Goal: Information Seeking & Learning: Learn about a topic

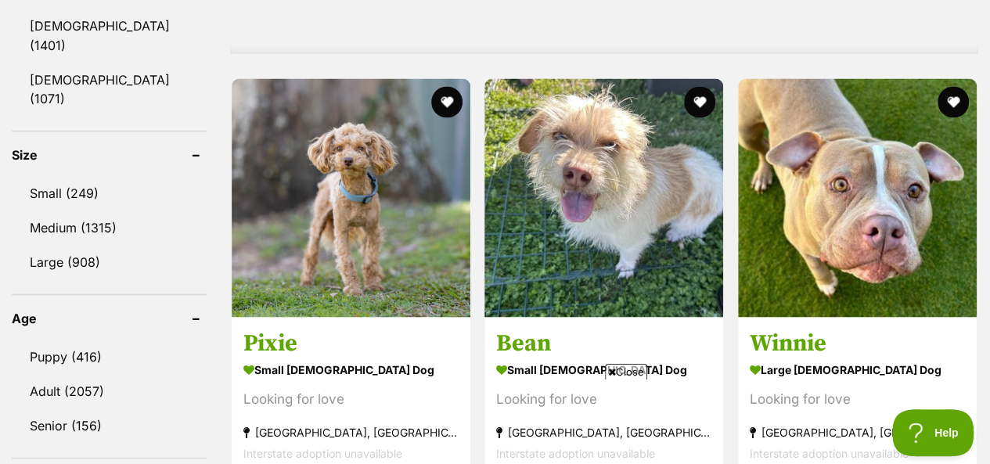
scroll to position [1408, 0]
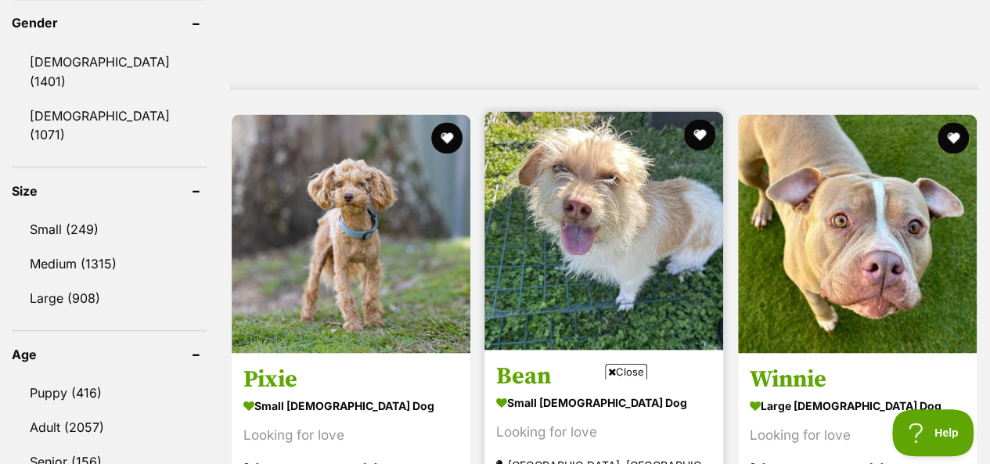
click at [628, 192] on img at bounding box center [603, 230] width 239 height 239
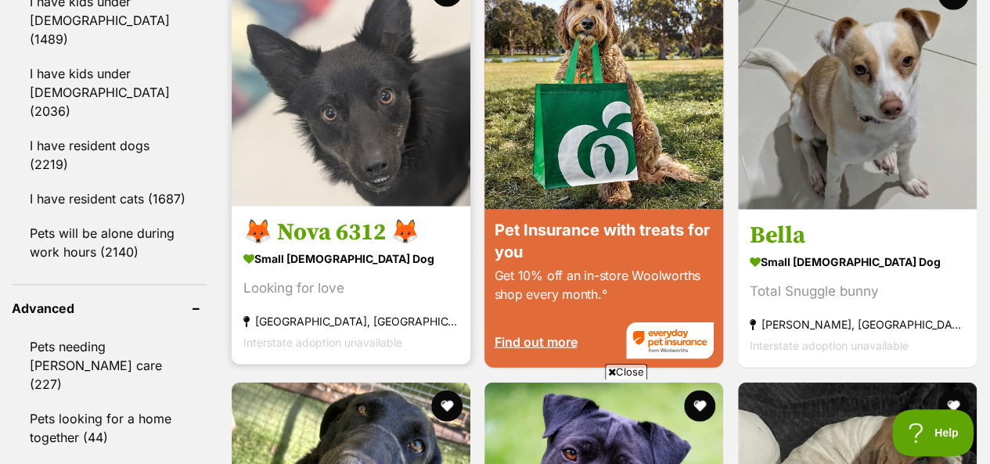
scroll to position [1956, 0]
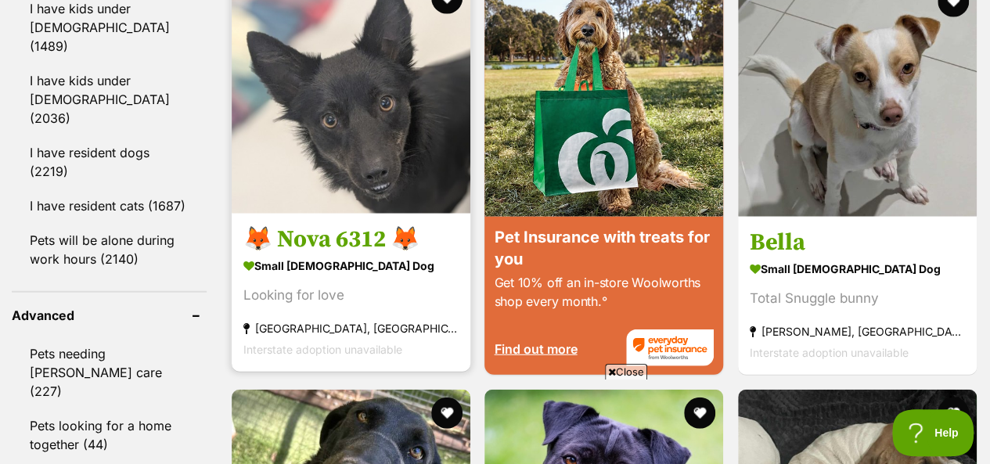
click at [352, 116] on img at bounding box center [351, 94] width 239 height 239
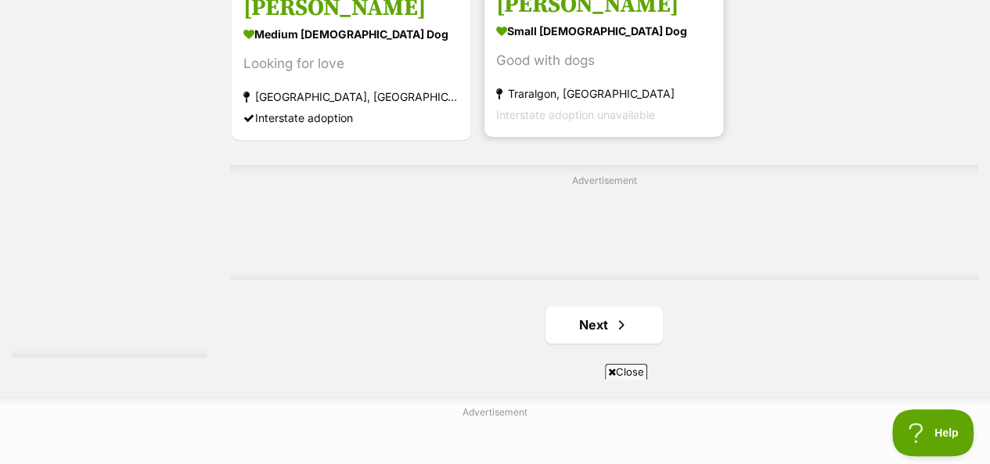
scroll to position [3599, 0]
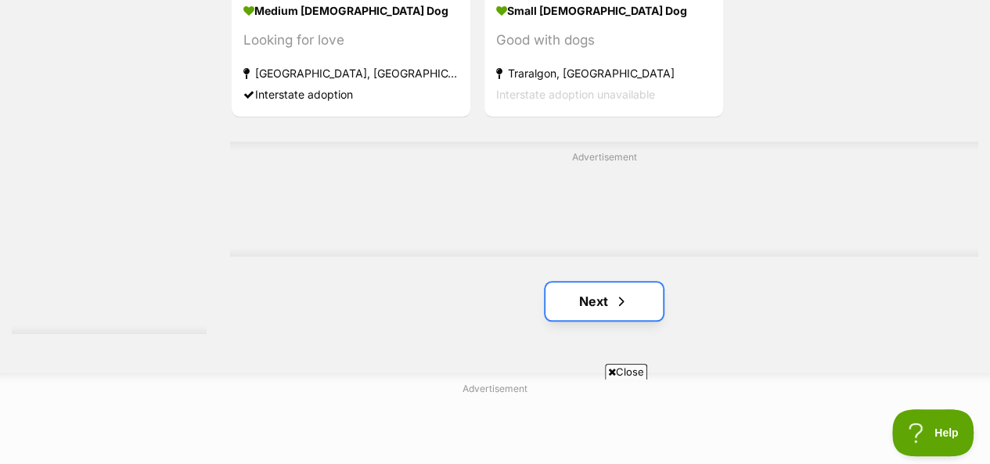
click at [606, 282] on link "Next" at bounding box center [603, 301] width 117 height 38
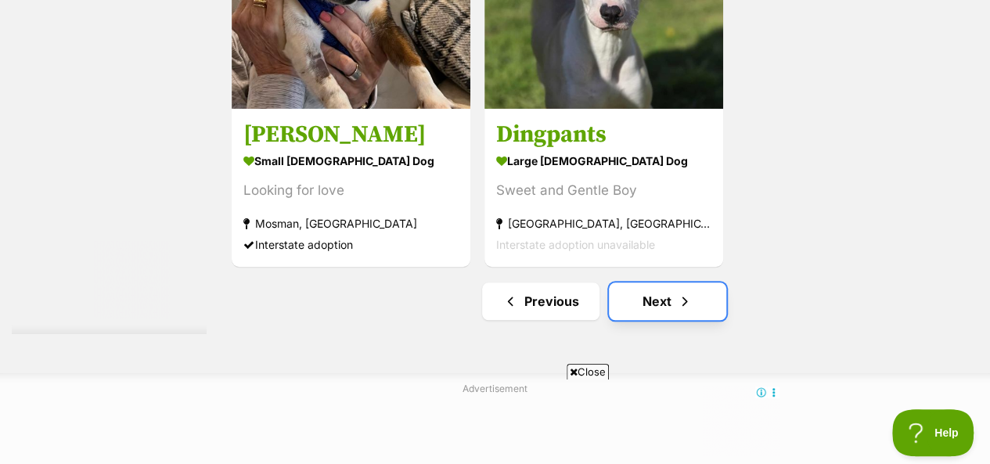
click at [660, 282] on link "Next" at bounding box center [667, 301] width 117 height 38
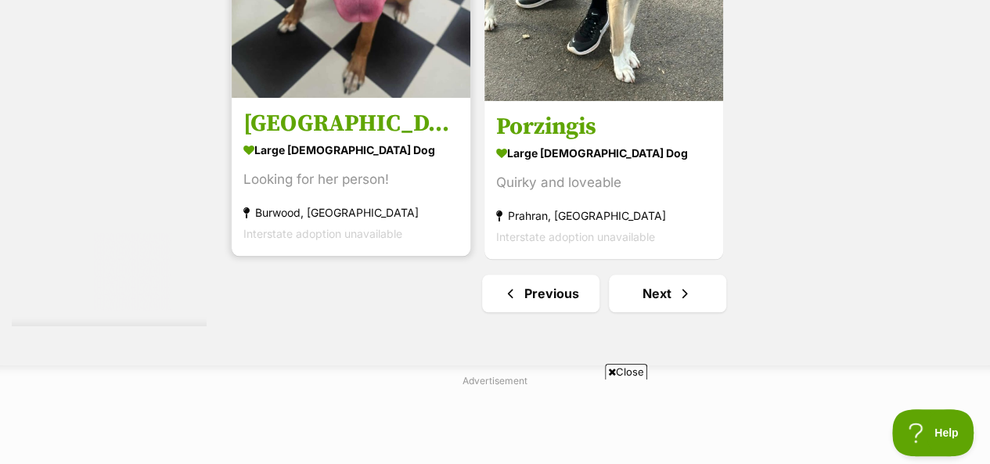
scroll to position [3756, 0]
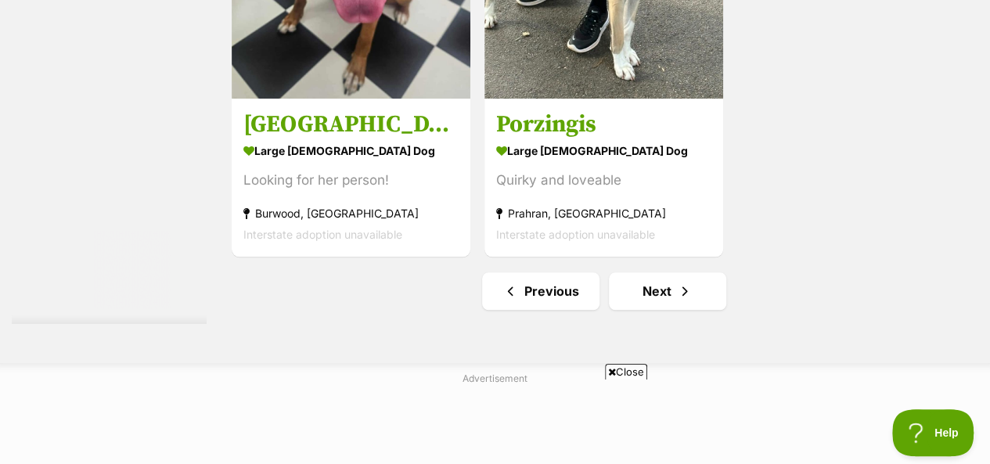
drag, startPoint x: 418, startPoint y: 300, endPoint x: 789, endPoint y: 267, distance: 372.4
click at [763, 272] on ul "Previous Next" at bounding box center [604, 291] width 748 height 38
click at [682, 282] on span "Next page" at bounding box center [685, 291] width 16 height 19
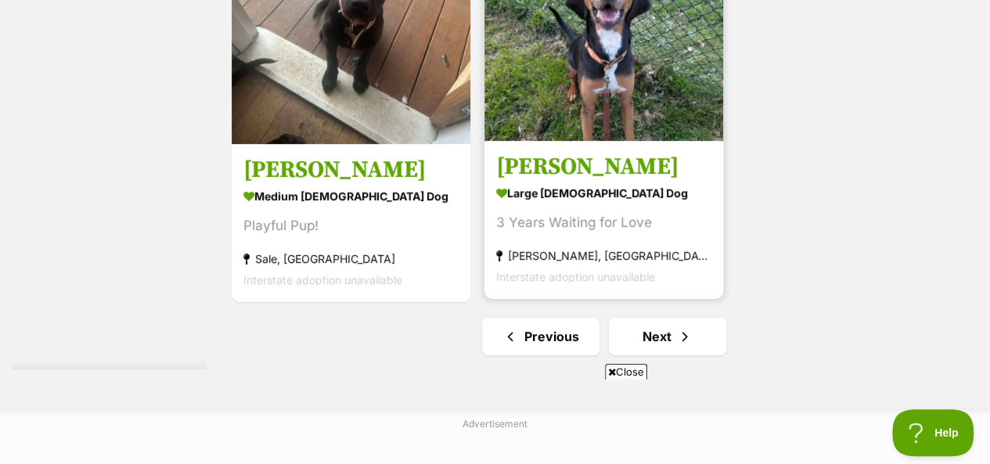
scroll to position [3599, 0]
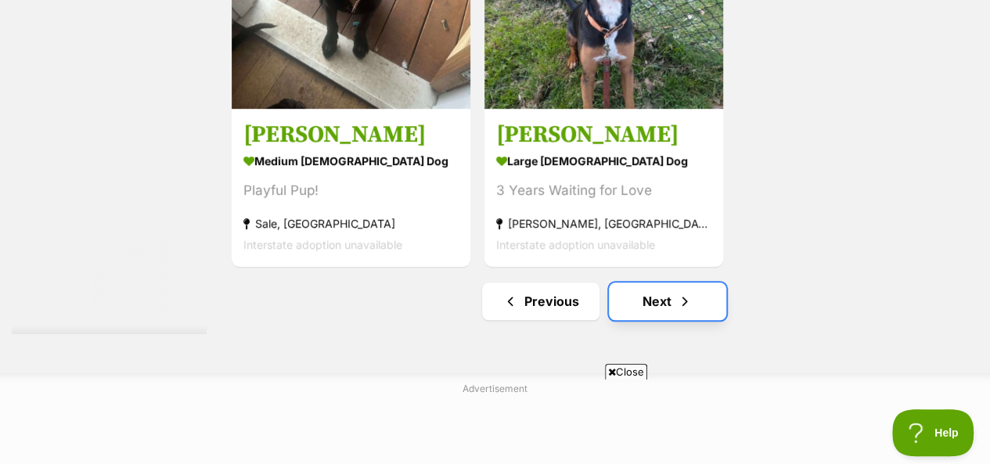
click at [677, 292] on span "Next page" at bounding box center [685, 301] width 16 height 19
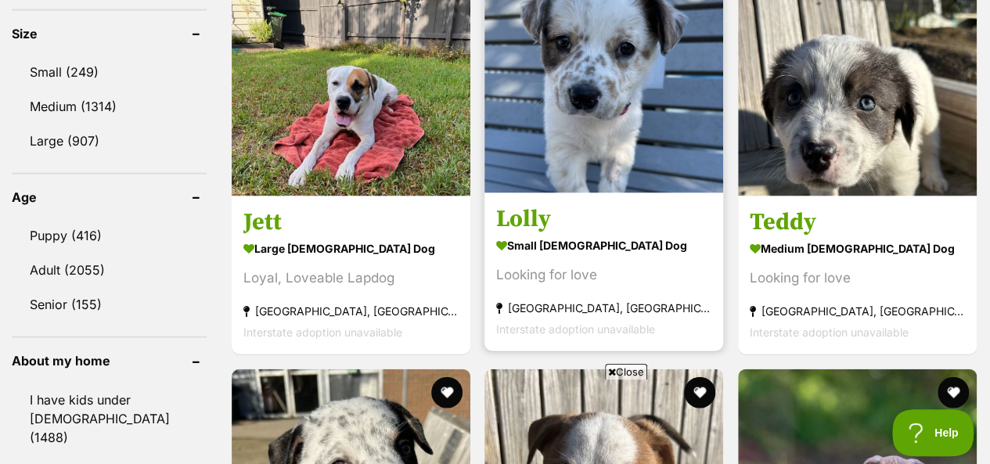
scroll to position [1487, 0]
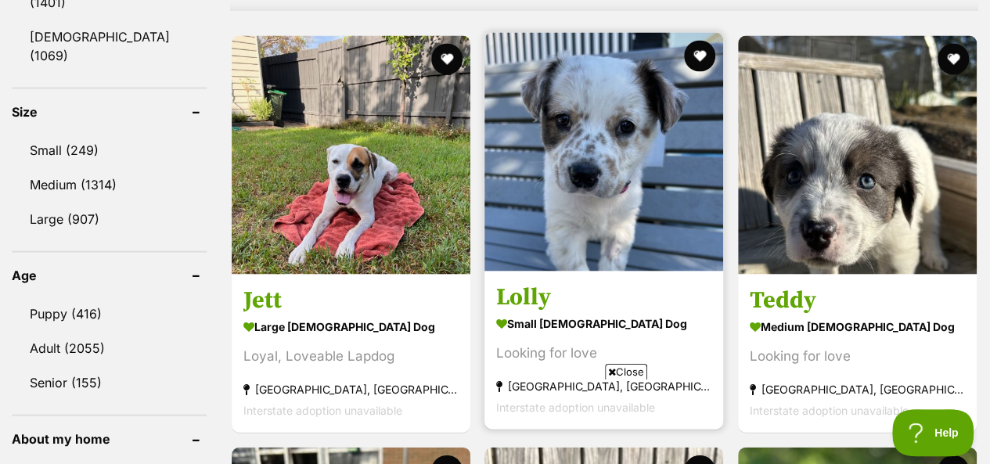
click at [610, 144] on img at bounding box center [603, 152] width 239 height 239
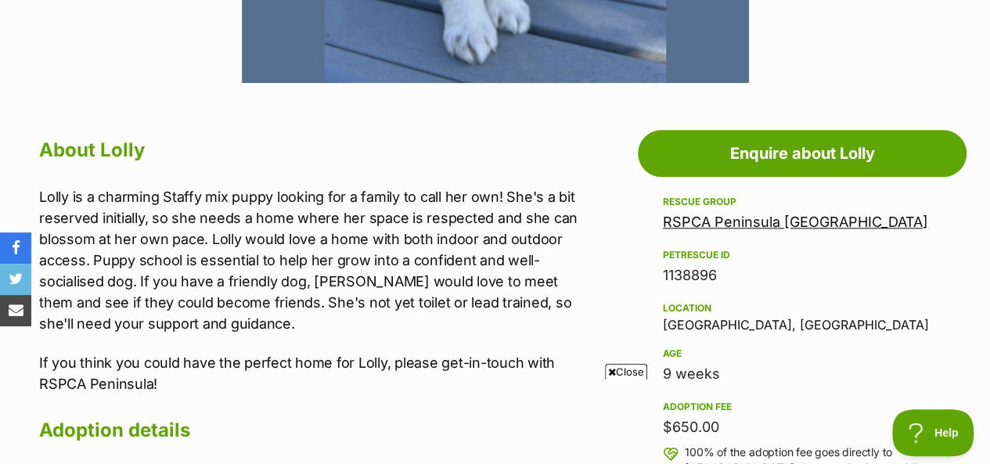
scroll to position [782, 0]
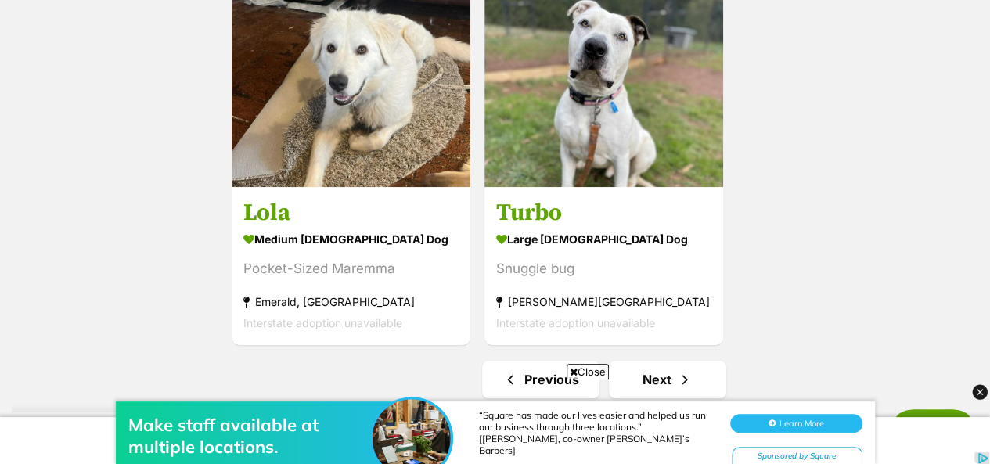
scroll to position [3599, 0]
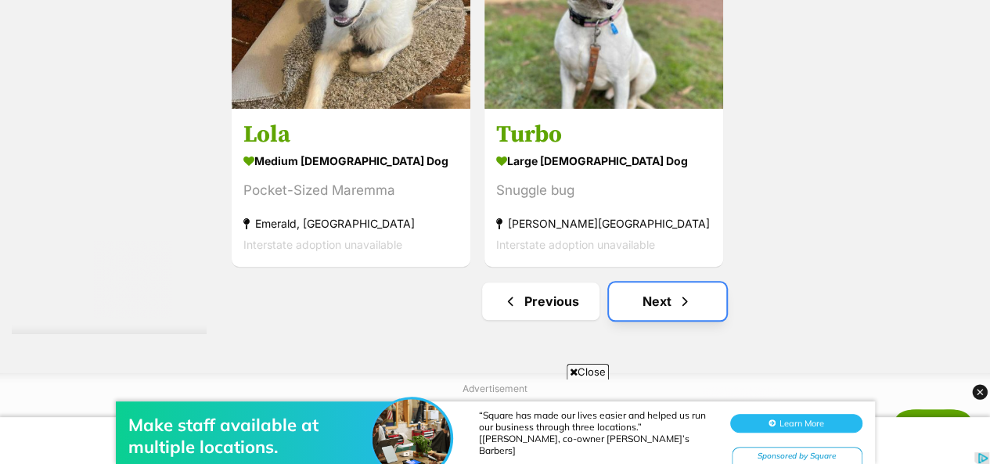
click at [671, 282] on link "Next" at bounding box center [667, 301] width 117 height 38
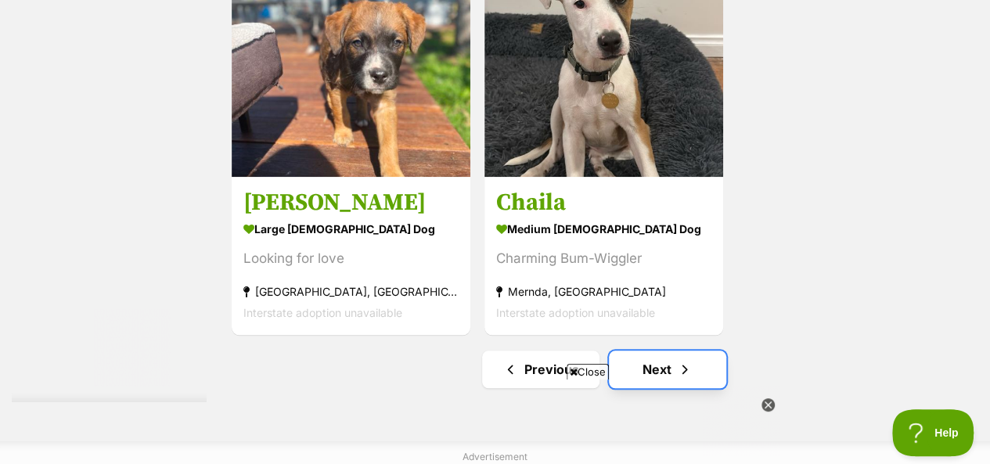
click at [648, 351] on link "Next" at bounding box center [667, 370] width 117 height 38
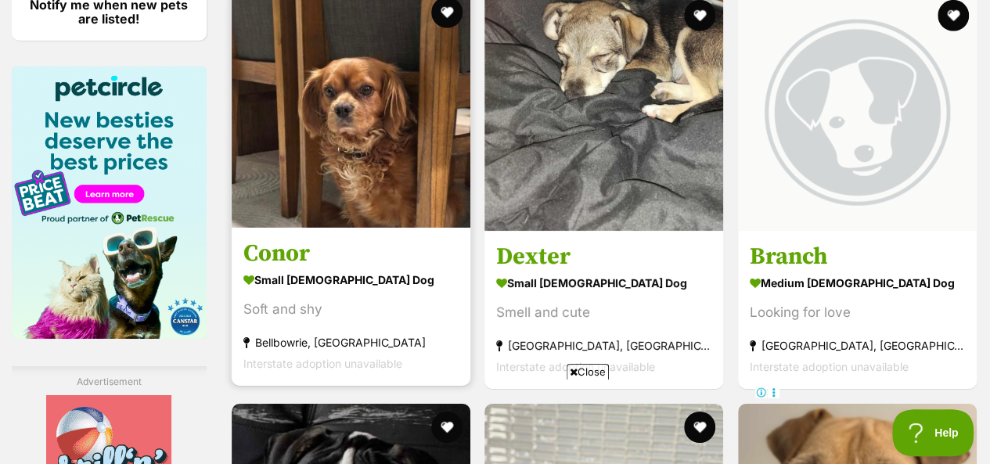
click at [341, 103] on img at bounding box center [351, 108] width 239 height 239
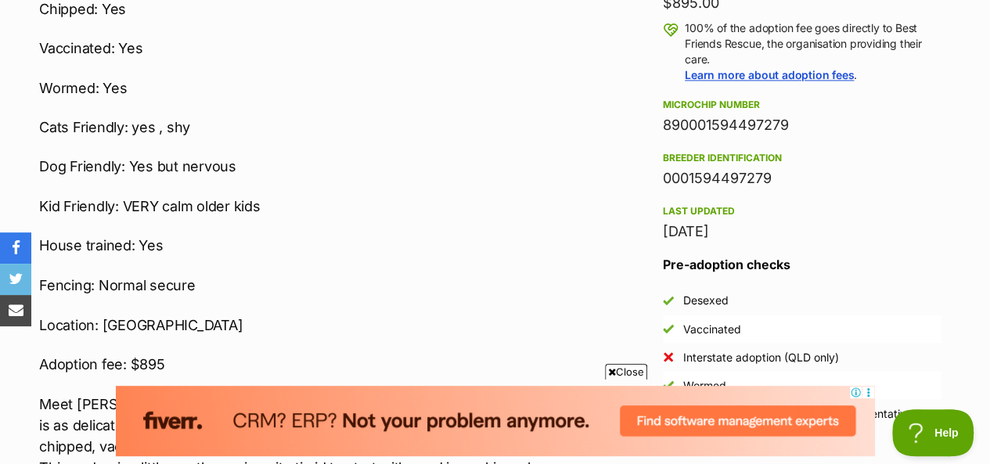
scroll to position [1252, 0]
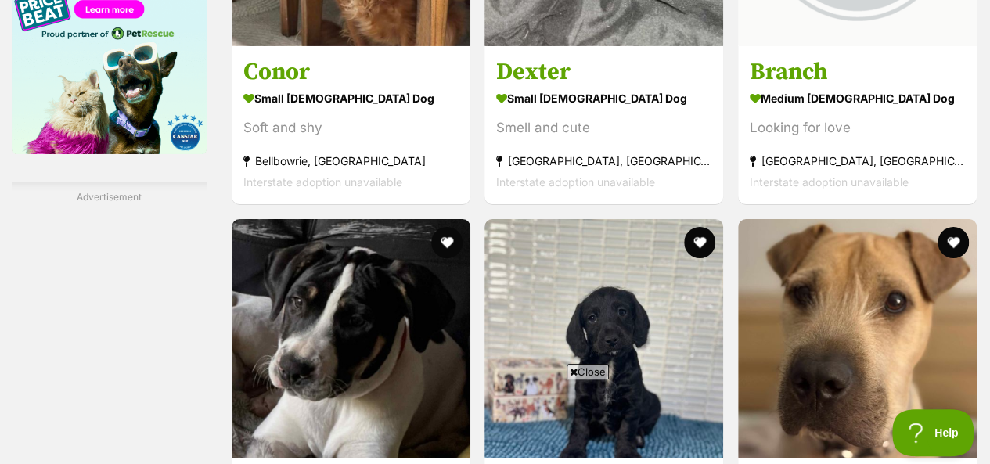
scroll to position [2767, 0]
